Goal: Transaction & Acquisition: Purchase product/service

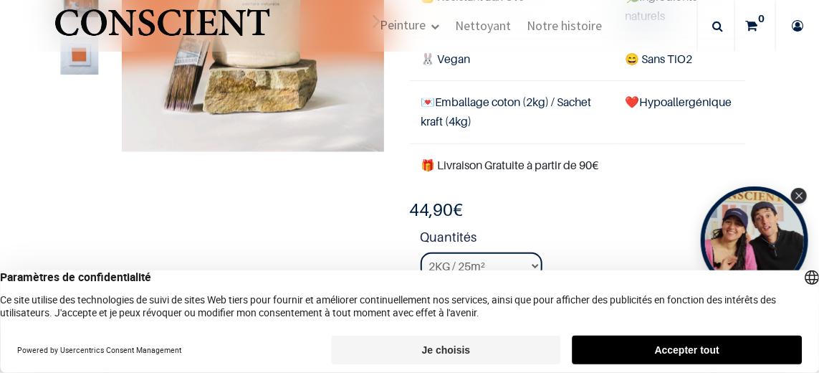
scroll to position [244, 0]
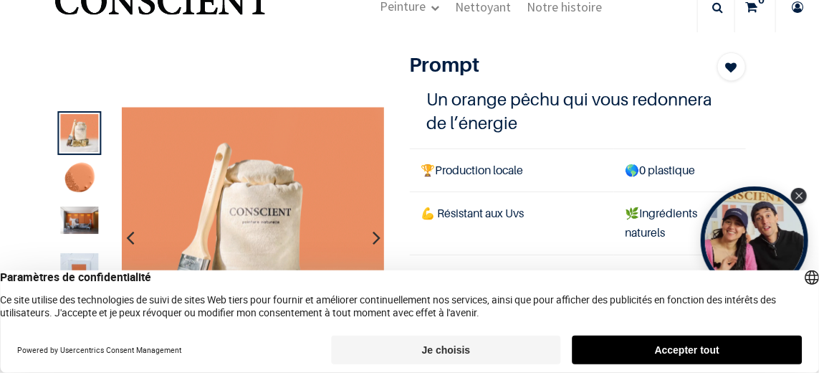
scroll to position [47, 0]
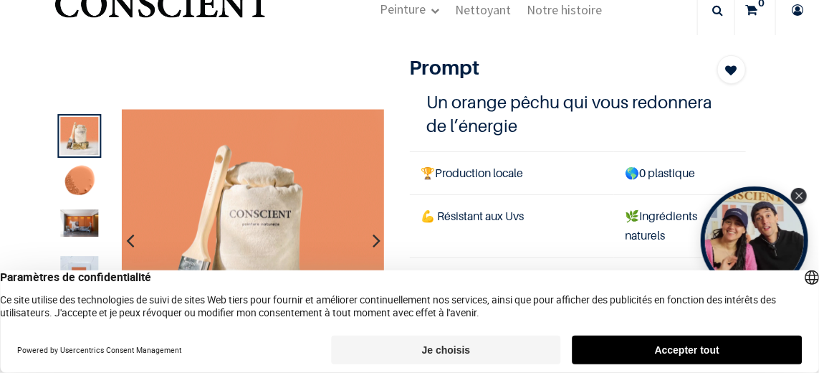
click at [309, 297] on div "Paramètres de confidentialité Ce site utilise des technologies de suivi de site…" at bounding box center [409, 294] width 819 height 48
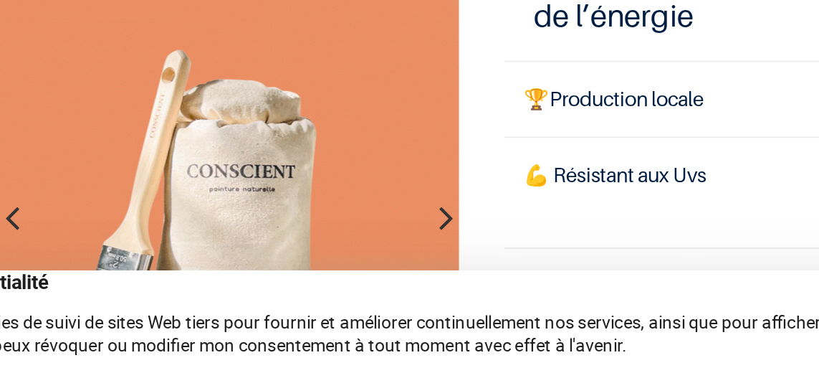
scroll to position [52, 0]
